Goal: Information Seeking & Learning: Learn about a topic

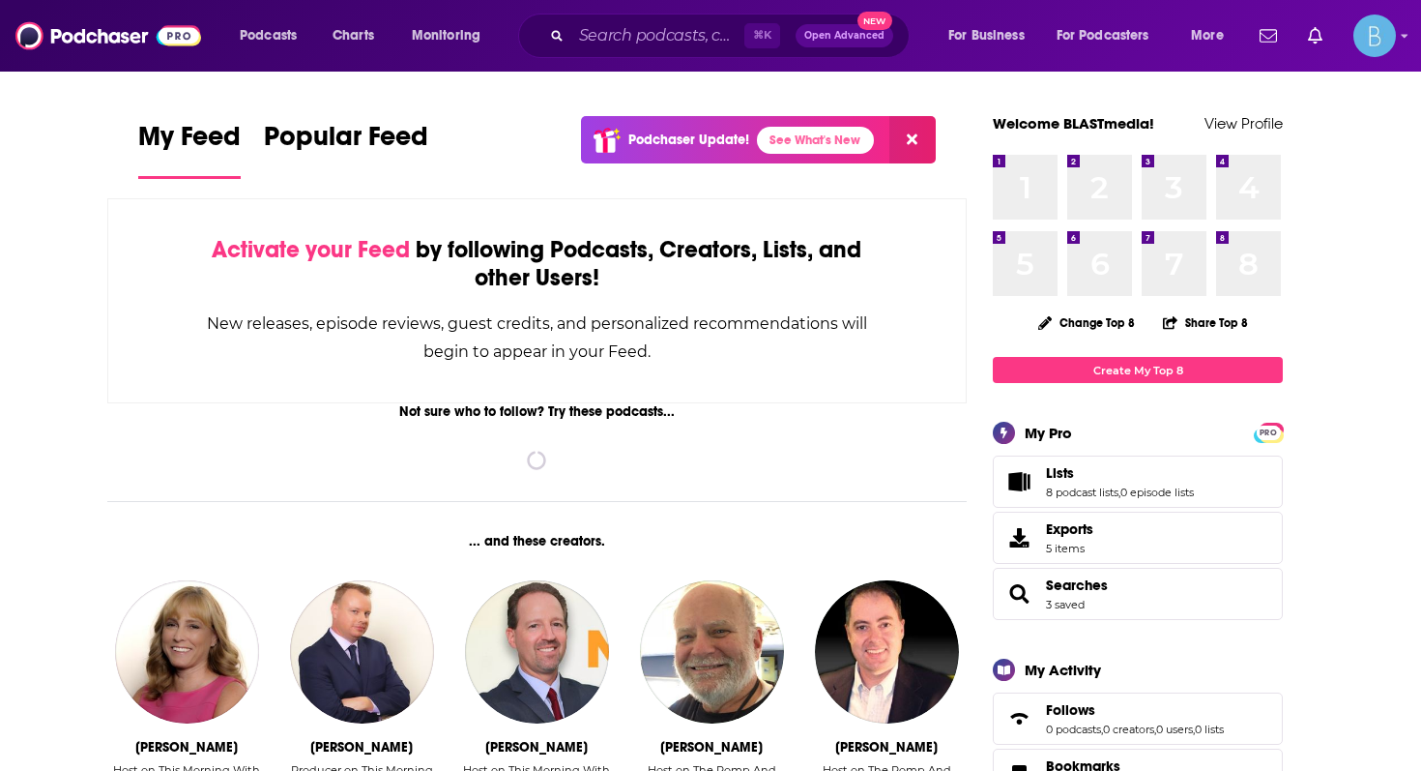
click at [569, 32] on div "⌘ K Open Advanced New" at bounding box center [714, 36] width 392 height 44
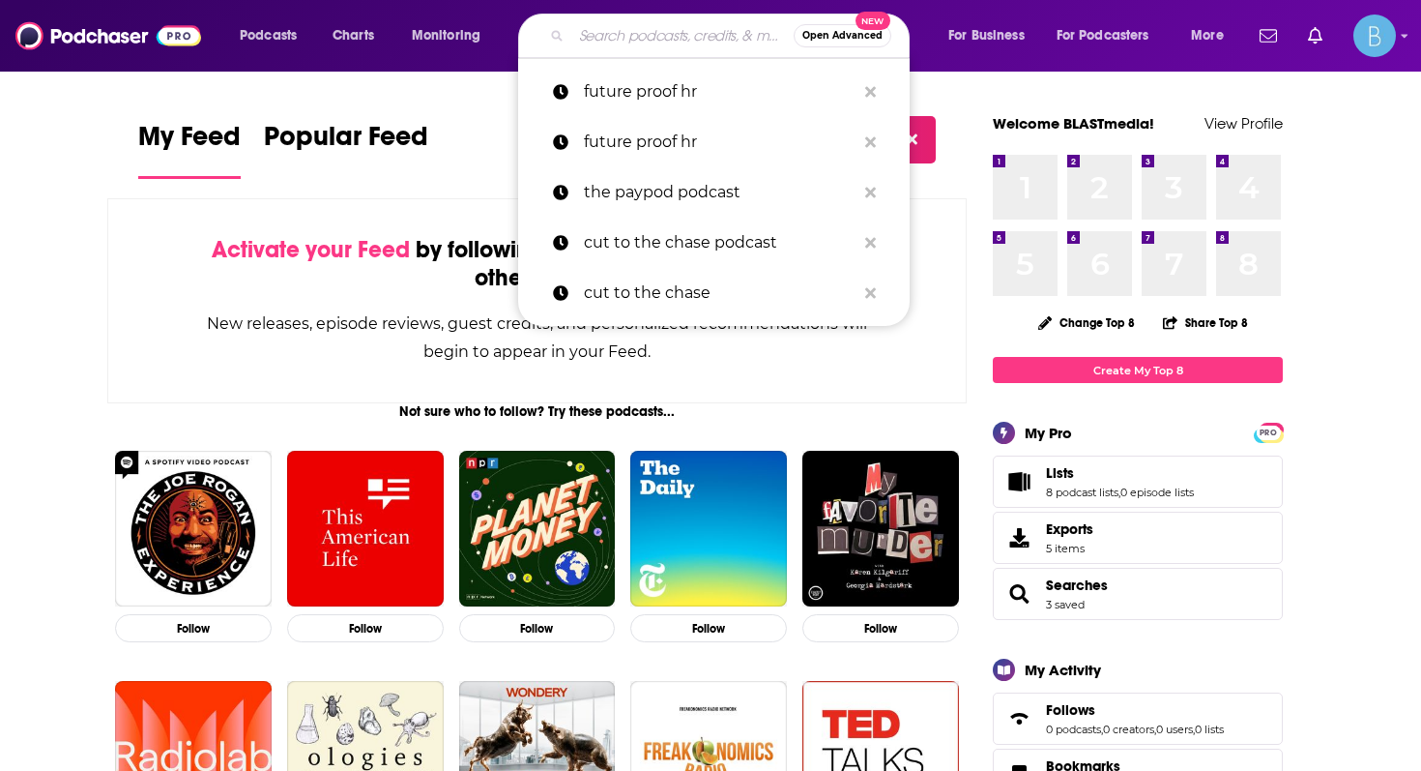
click at [597, 32] on input "Search podcasts, credits, & more..." at bounding box center [682, 35] width 222 height 31
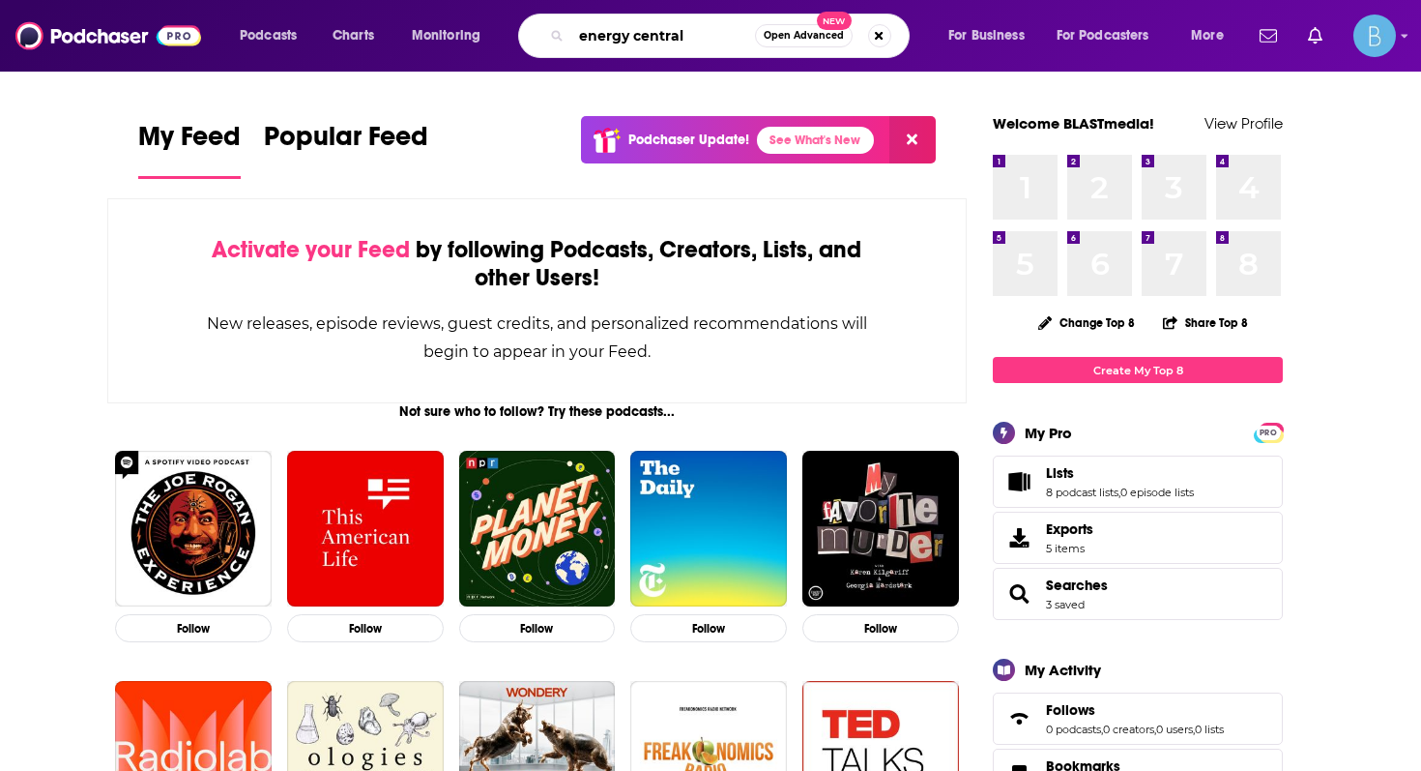
type input "energy central"
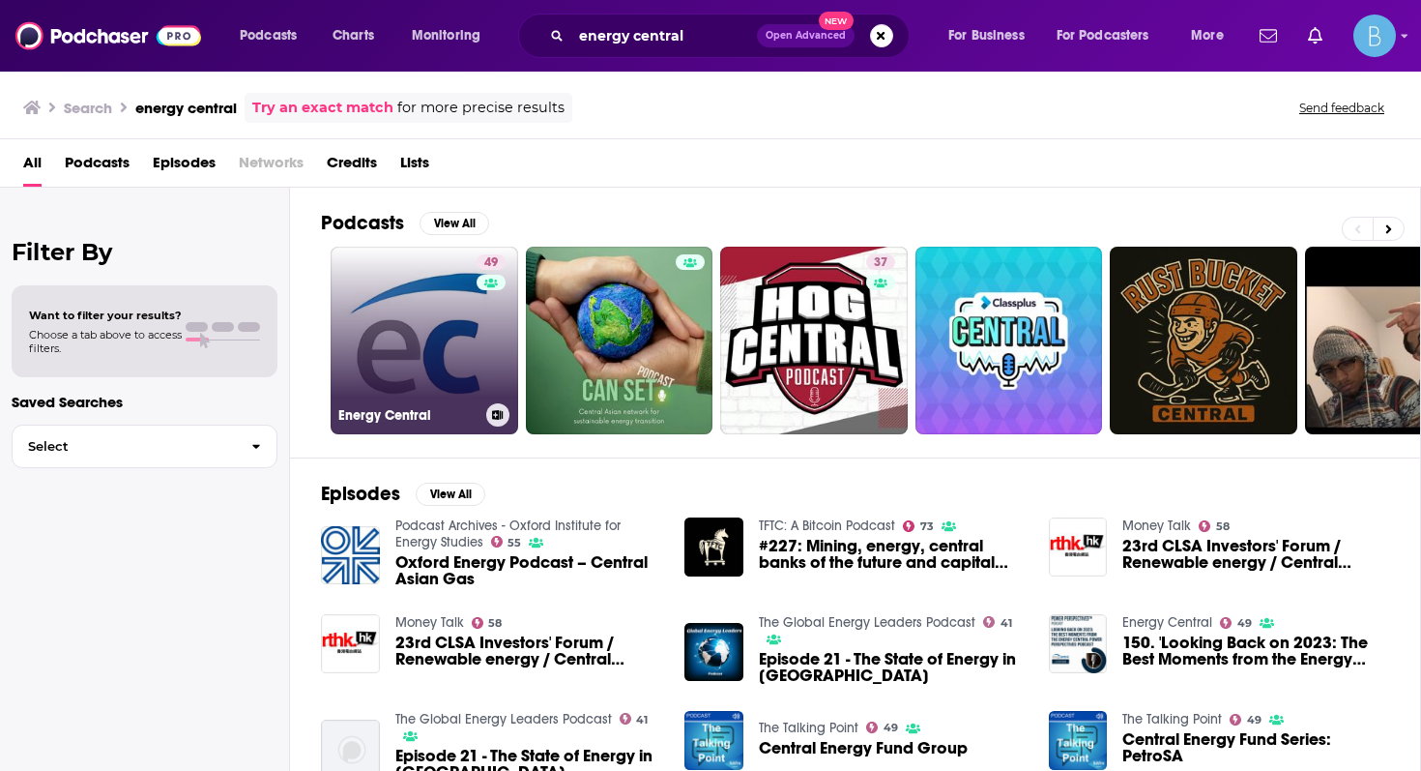
click at [456, 338] on link "49 Energy Central" at bounding box center [425, 341] width 188 height 188
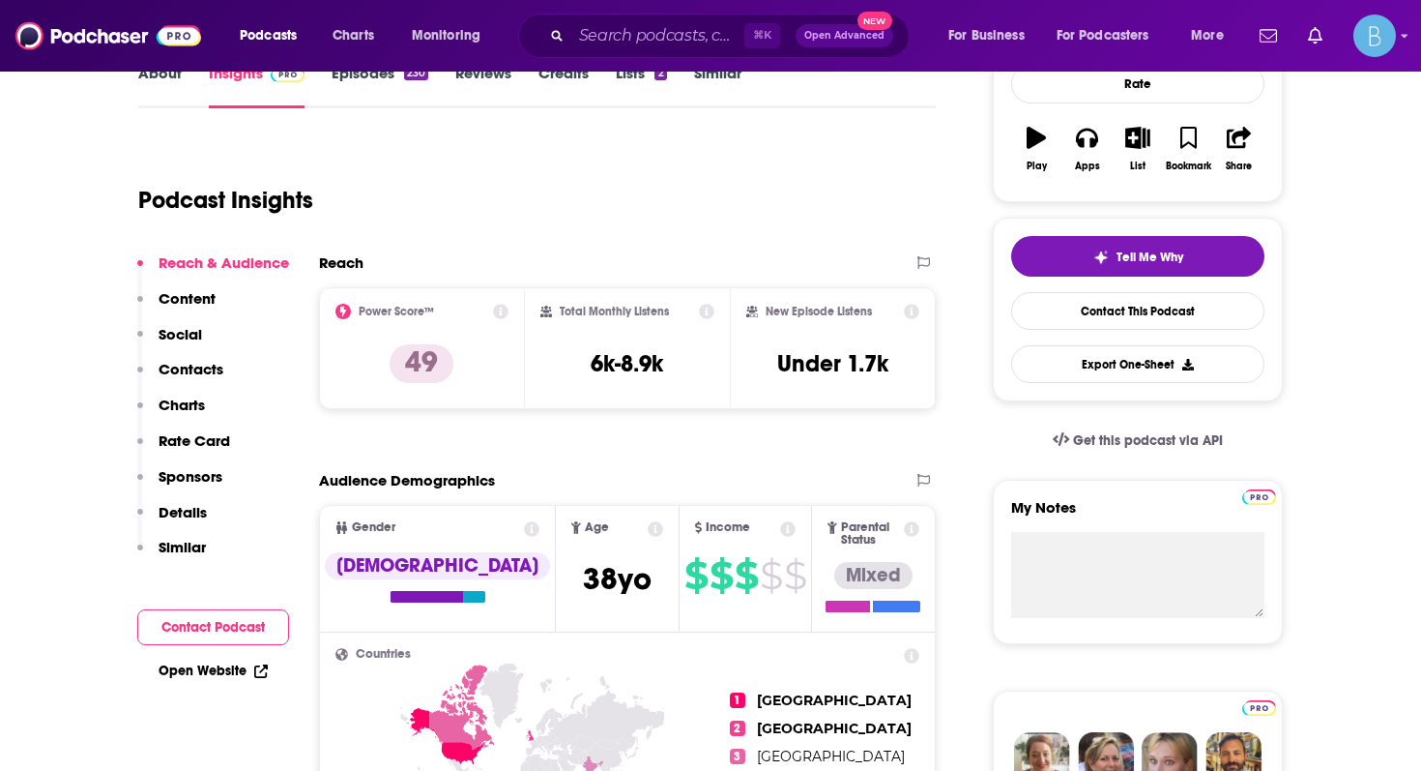
scroll to position [312, 0]
